Goal: Task Accomplishment & Management: Complete application form

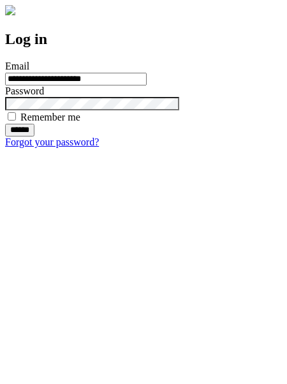
type input "**********"
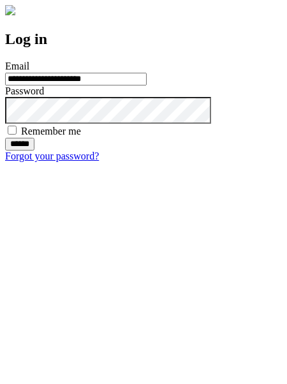
click at [34, 151] on input "******" at bounding box center [19, 144] width 29 height 13
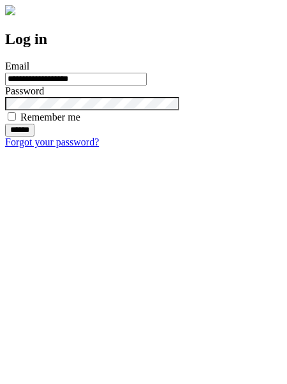
type input "**********"
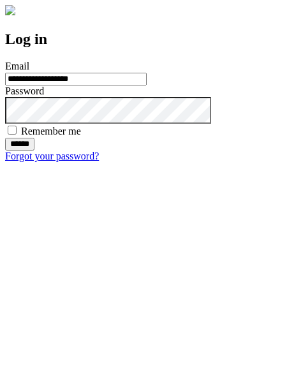
click at [34, 151] on input "******" at bounding box center [19, 144] width 29 height 13
